Goal: Task Accomplishment & Management: Manage account settings

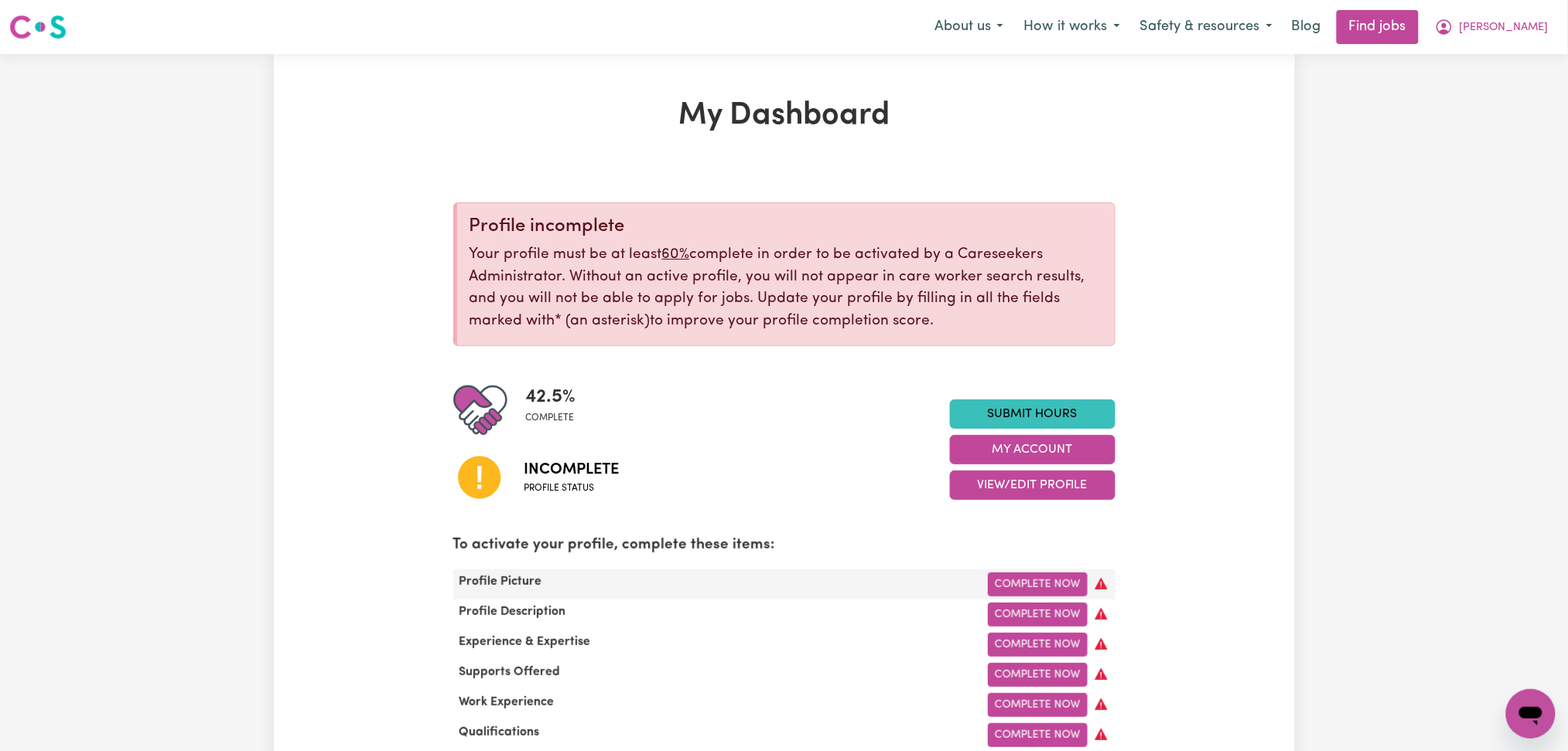
scroll to position [103, 0]
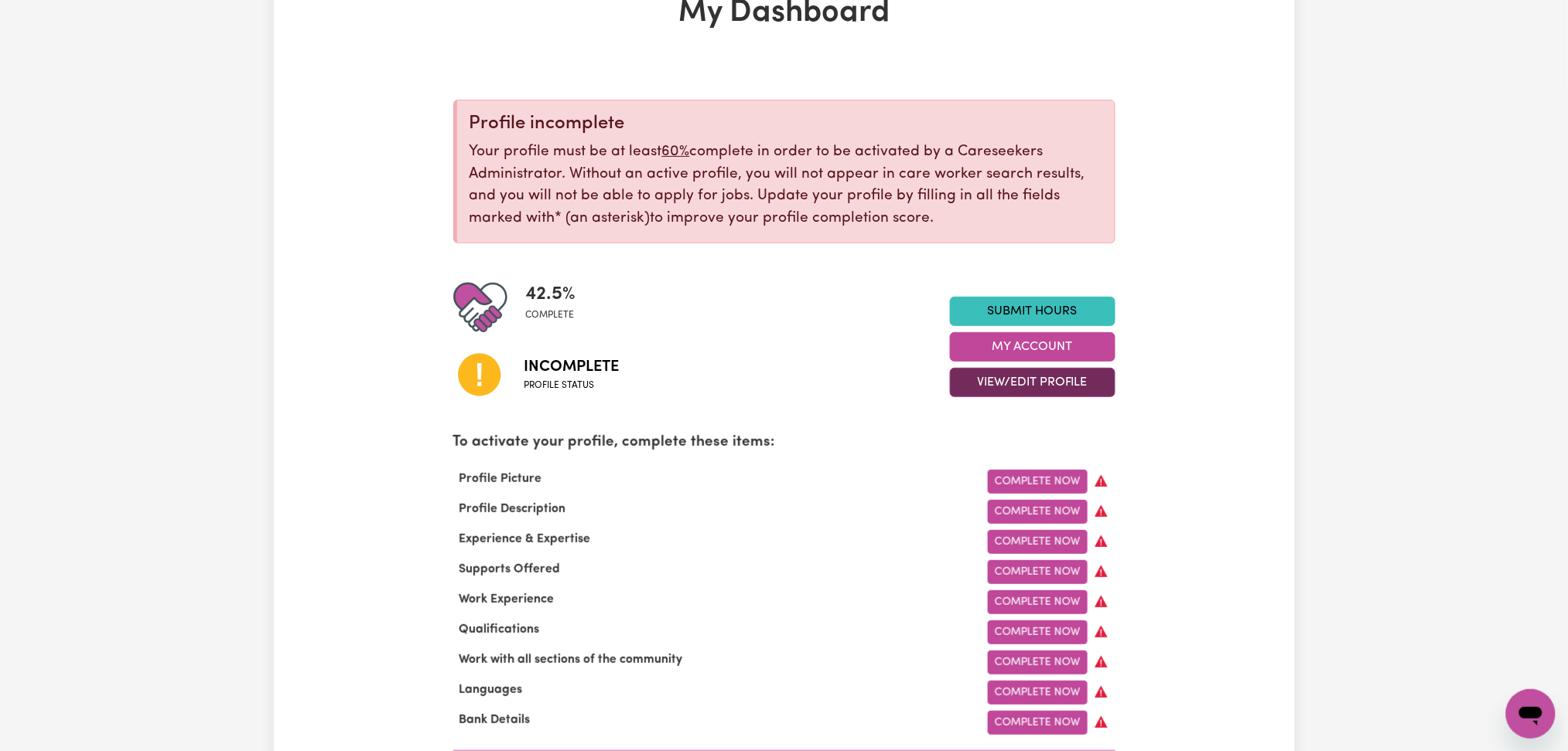
drag, startPoint x: 1005, startPoint y: 385, endPoint x: 1005, endPoint y: 396, distance: 11.0
click at [1005, 388] on button "View/Edit Profile" at bounding box center [1032, 382] width 165 height 29
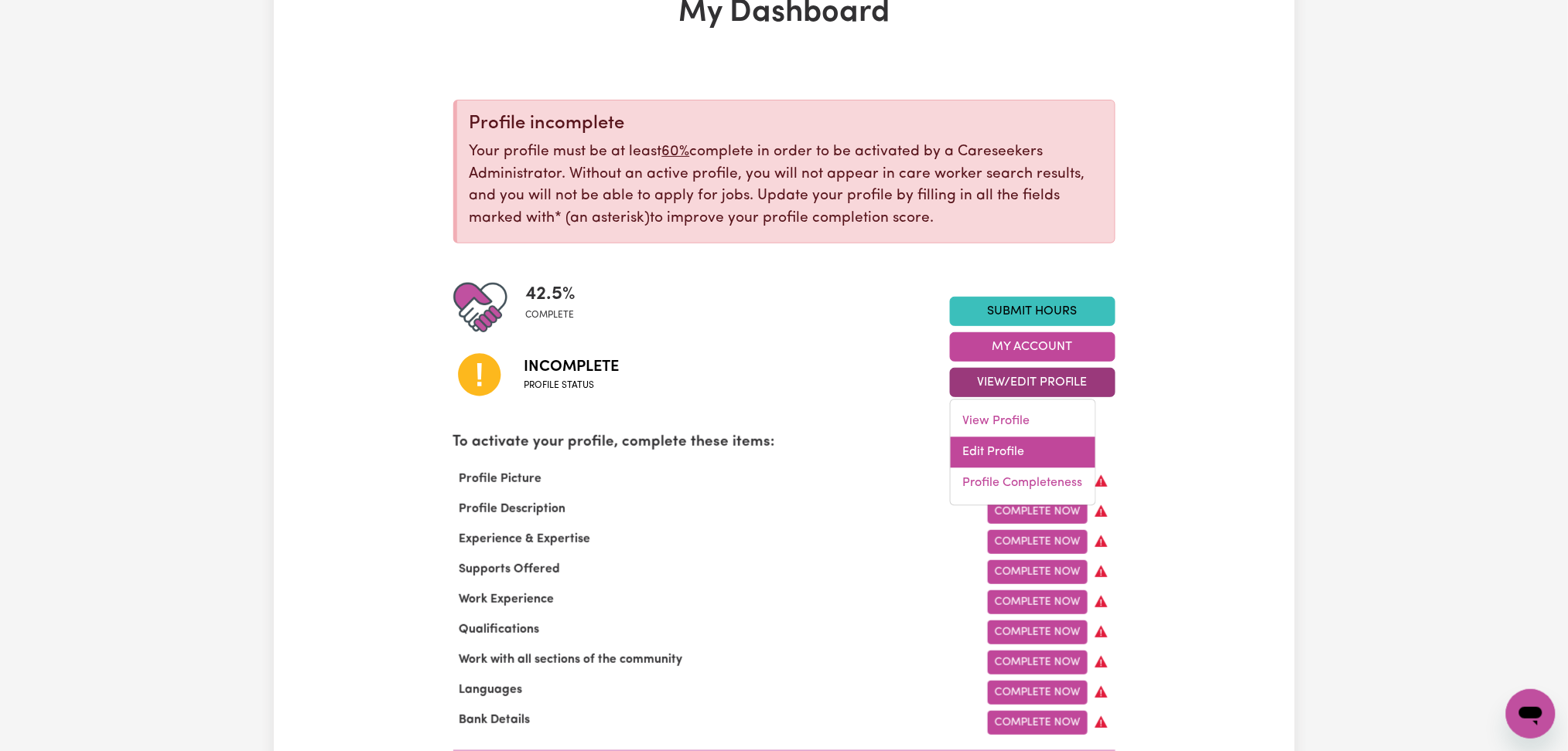
click at [998, 445] on link "Edit Profile" at bounding box center [1022, 453] width 144 height 31
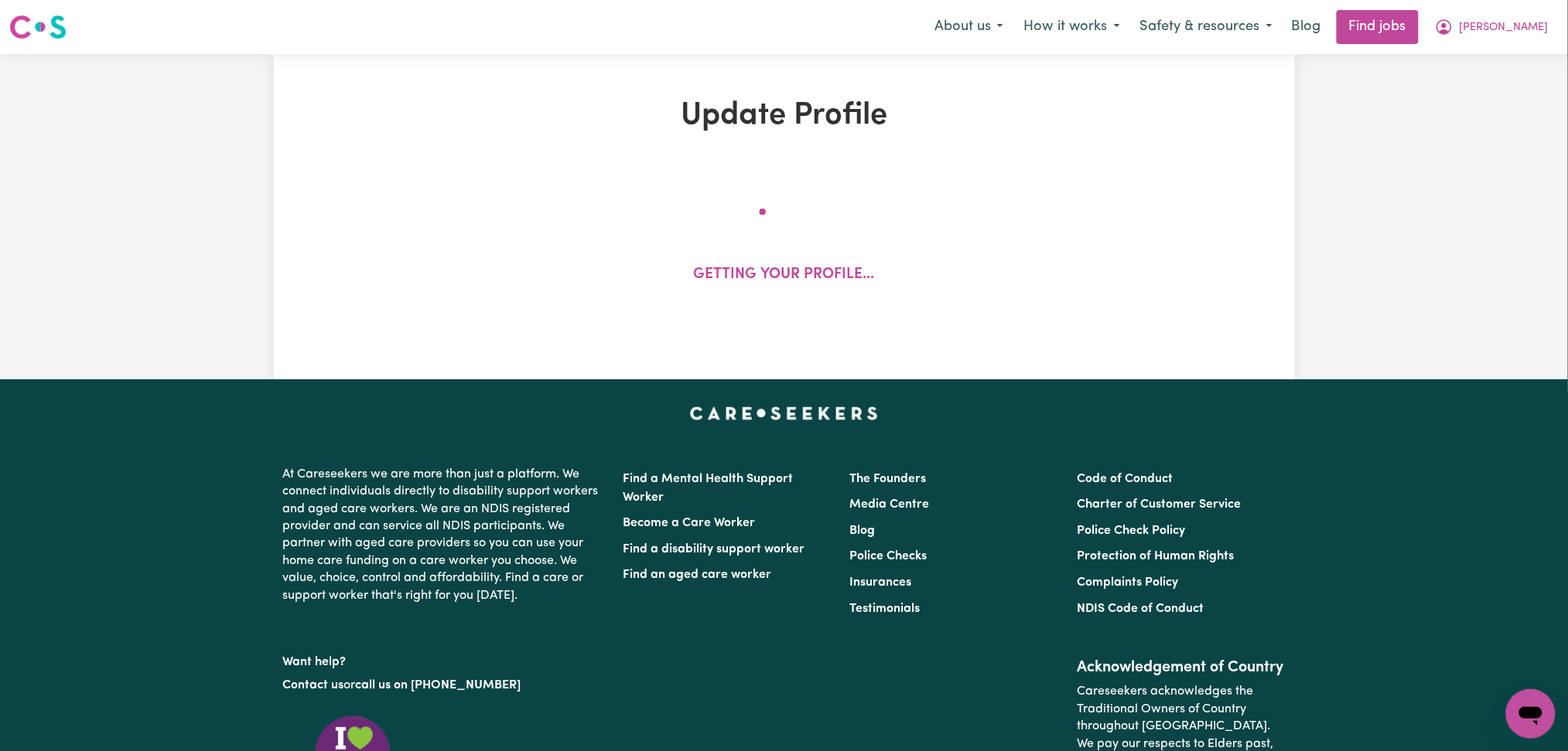
select select "[DEMOGRAPHIC_DATA]"
select select "[DEMOGRAPHIC_DATA] Citizen"
select select "Studying a healthcare related degree or qualification"
select select "56"
select select "66"
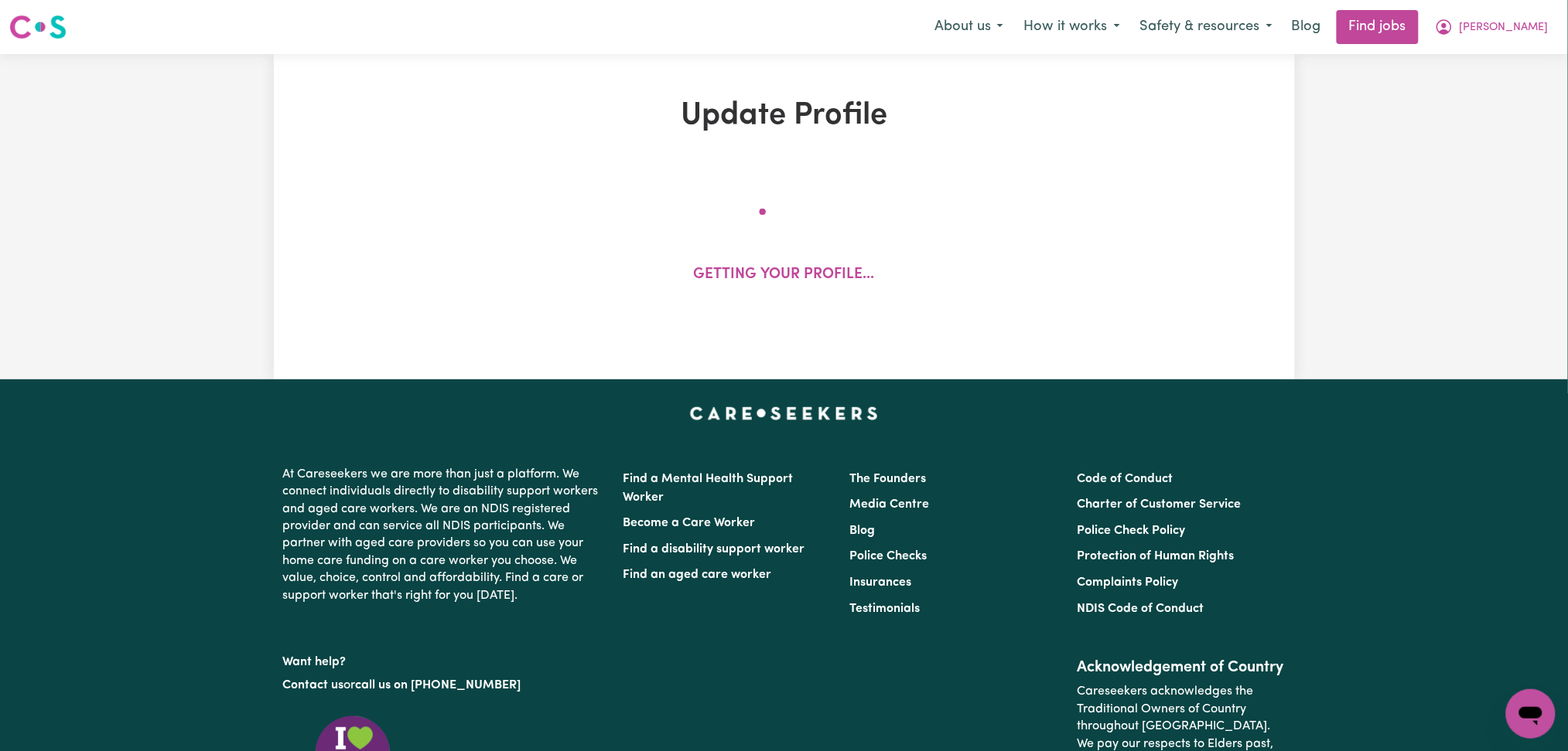
select select "80"
select select "160"
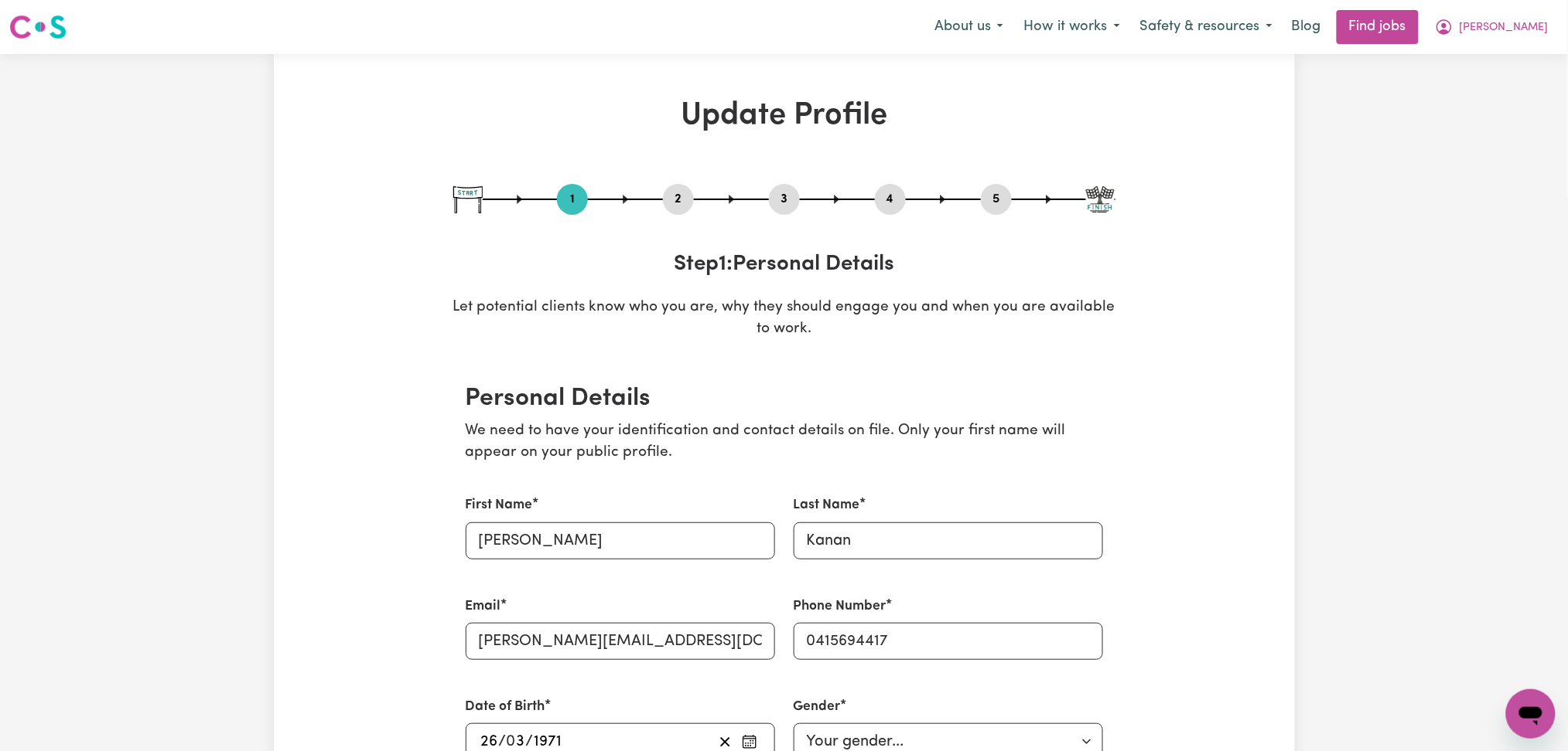
click at [690, 201] on button "2" at bounding box center [679, 200] width 31 height 20
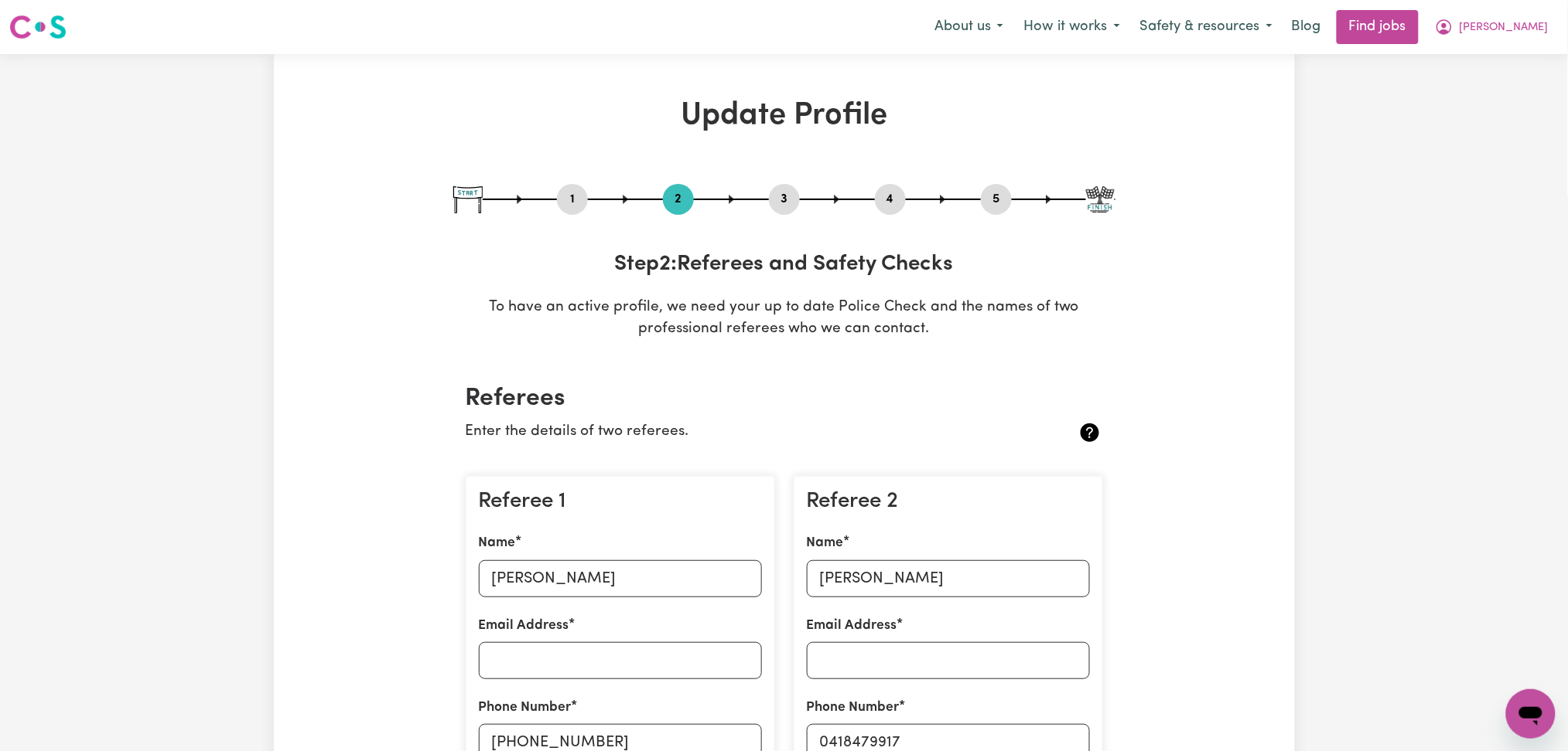
click at [1018, 203] on div "1 2 3 4 5" at bounding box center [784, 200] width 662 height 31
click at [1000, 196] on button "5" at bounding box center [996, 200] width 31 height 20
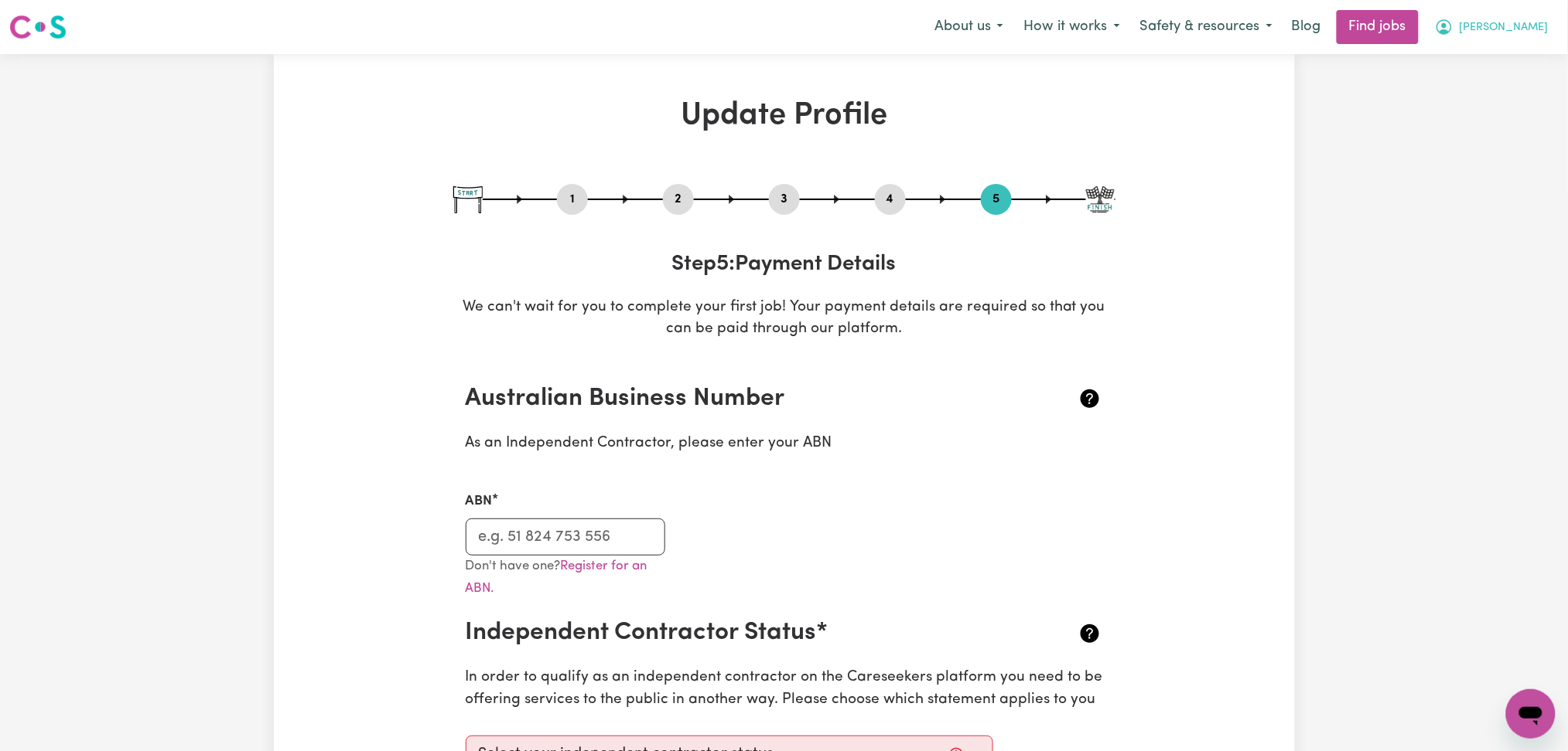
click at [1475, 39] on button "[PERSON_NAME]" at bounding box center [1491, 27] width 134 height 33
click at [1467, 112] on link "Logout" at bounding box center [1496, 118] width 123 height 29
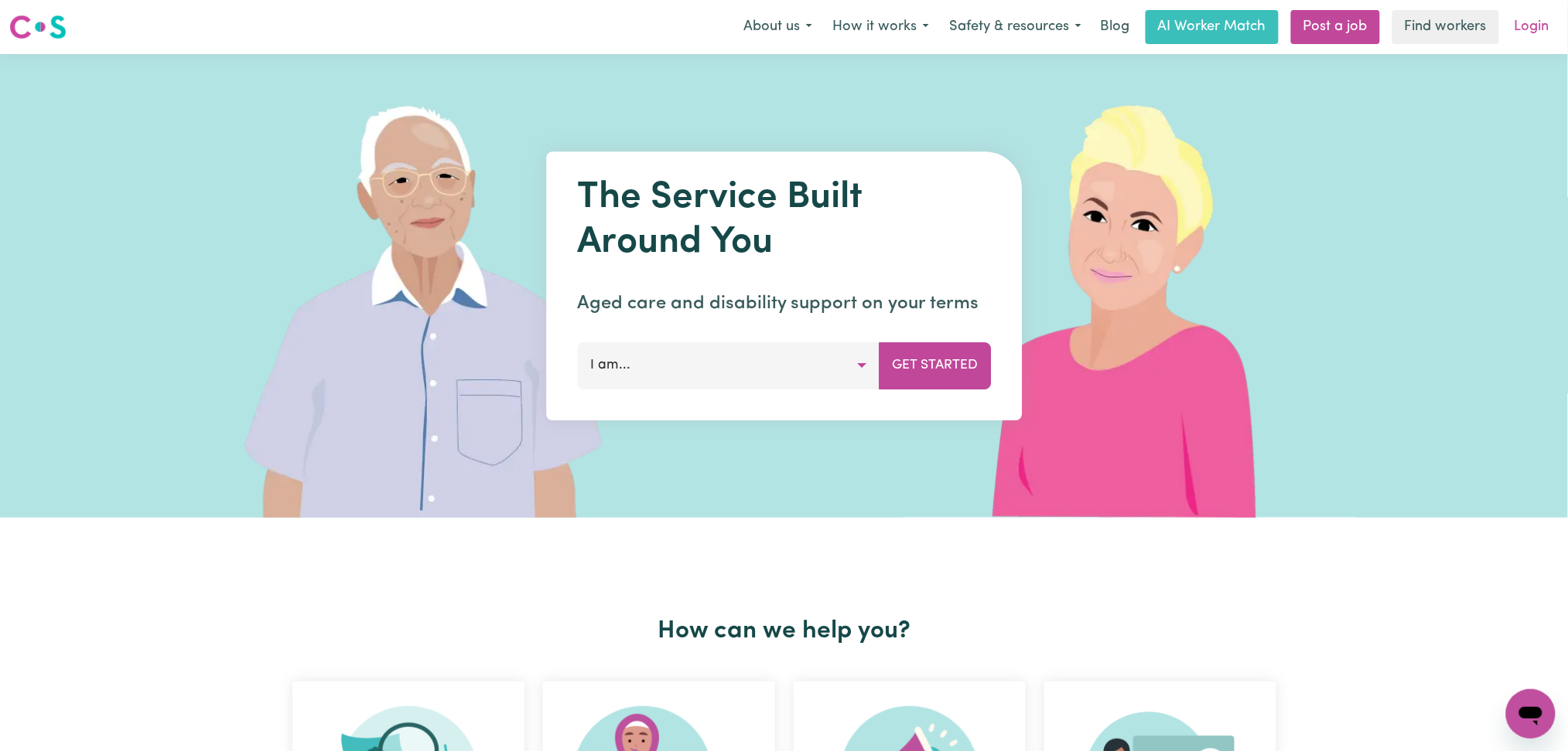
click at [1523, 19] on link "Login" at bounding box center [1532, 26] width 54 height 34
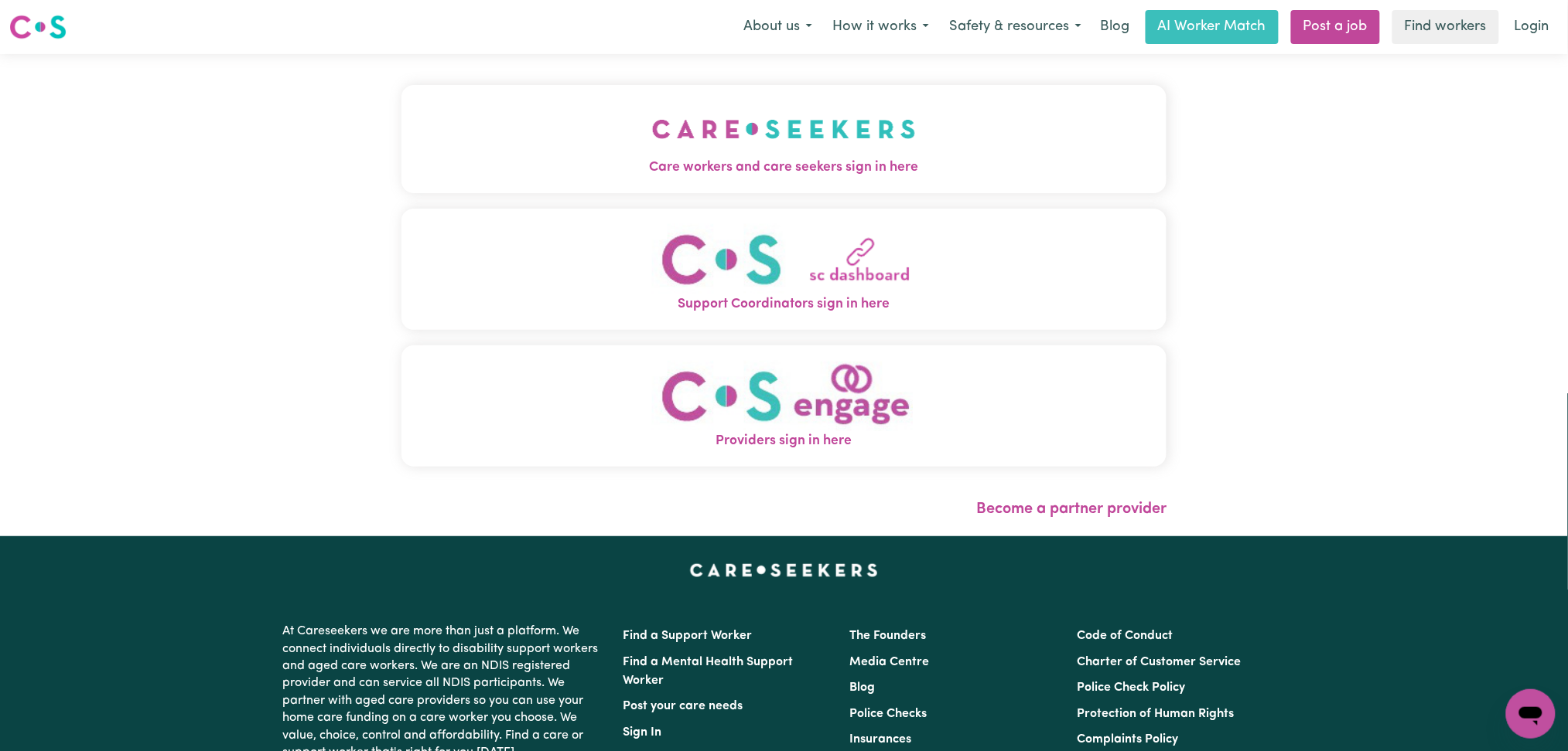
click at [585, 138] on button "Care workers and care seekers sign in here" at bounding box center [784, 139] width 766 height 108
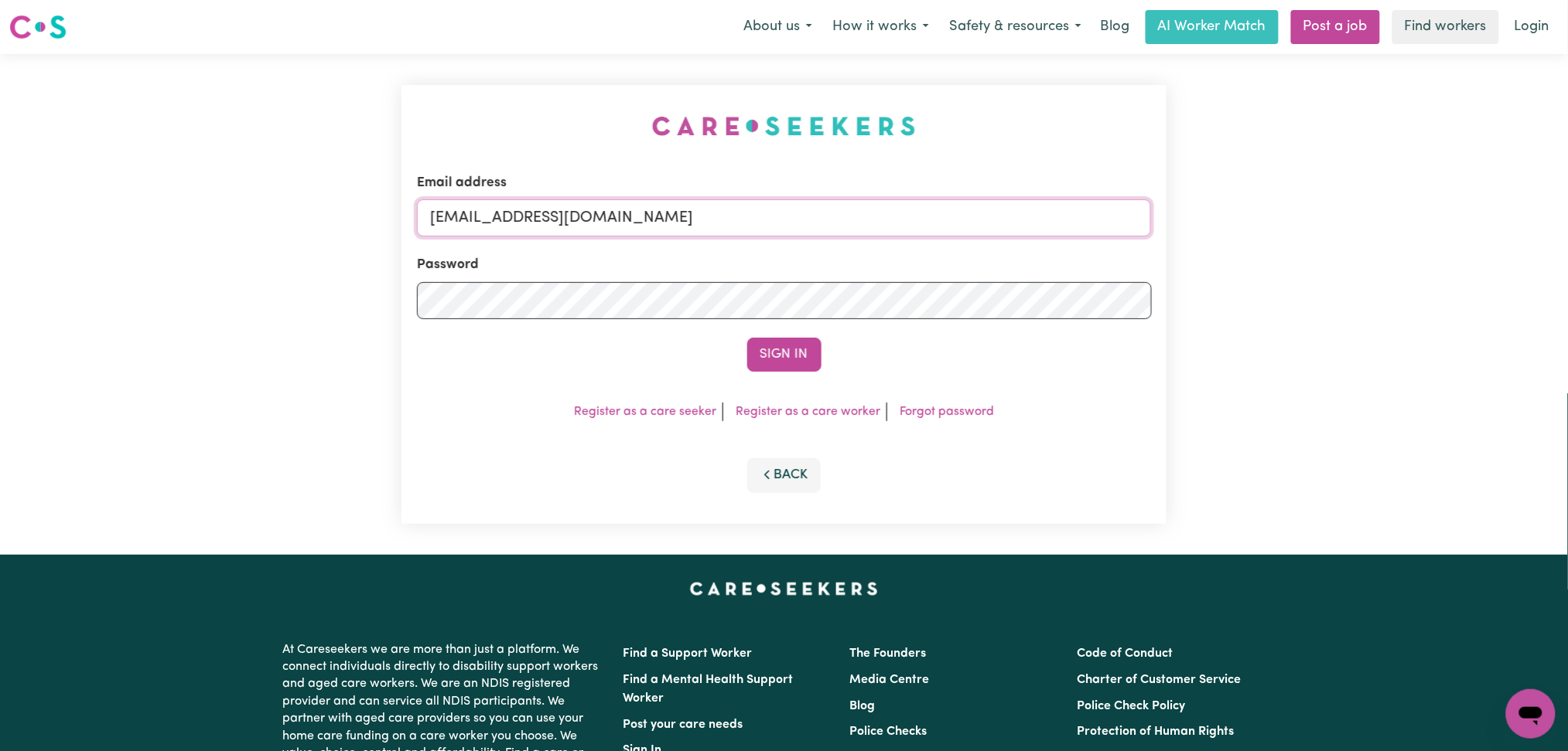
click at [585, 203] on input "[EMAIL_ADDRESS][DOMAIN_NAME]" at bounding box center [784, 218] width 735 height 37
drag, startPoint x: 511, startPoint y: 207, endPoint x: 980, endPoint y: 207, distance: 469.0
click at [980, 207] on input "[EMAIL_ADDRESS][PERSON_NAME][DOMAIN_NAME]" at bounding box center [784, 218] width 735 height 37
type input "[EMAIL_ADDRESS][PERSON_NAME][DOMAIN_NAME]"
click at [802, 358] on button "Sign In" at bounding box center [784, 354] width 74 height 34
